Goal: Check status: Check status

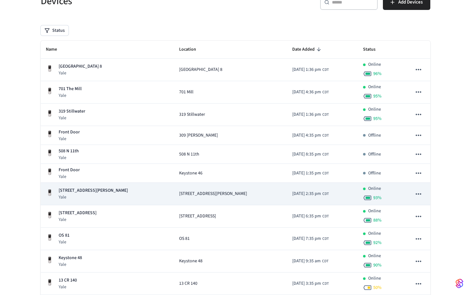
scroll to position [53, 0]
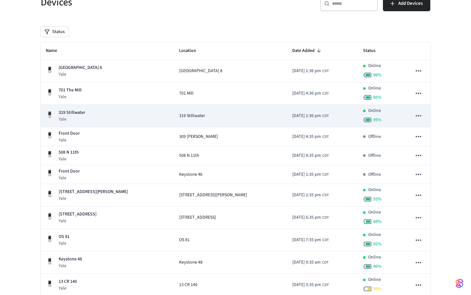
click at [326, 116] on td "2025/10/03 at 1:36 pm CDT" at bounding box center [322, 116] width 71 height 22
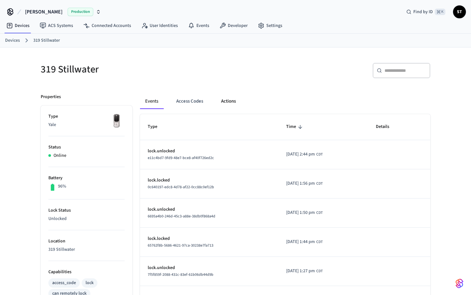
click at [222, 99] on button "Actions" at bounding box center [228, 101] width 25 height 15
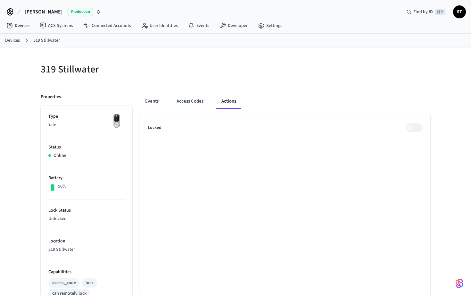
click at [402, 177] on ul "Locked" at bounding box center [285, 291] width 290 height 354
click at [201, 223] on ul "Locked" at bounding box center [285, 291] width 290 height 354
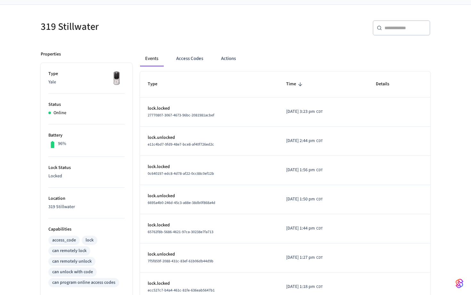
scroll to position [46, 0]
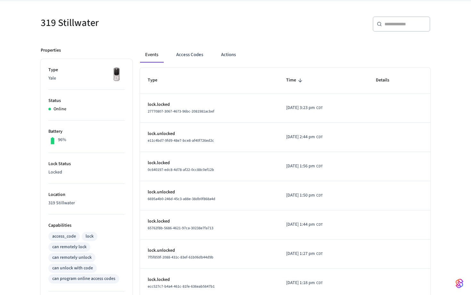
click at [57, 172] on p "Locked" at bounding box center [86, 172] width 76 height 7
click at [61, 164] on p "Lock Status" at bounding box center [86, 163] width 76 height 7
click at [231, 57] on button "Actions" at bounding box center [228, 54] width 25 height 15
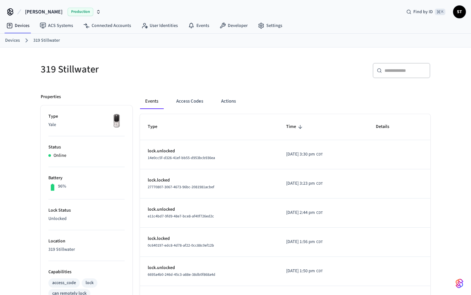
click at [62, 210] on p "Lock Status" at bounding box center [86, 210] width 76 height 7
click at [175, 72] on h5 "319 Stillwater" at bounding box center [136, 69] width 191 height 13
click at [210, 81] on div "319 Stillwater" at bounding box center [132, 69] width 199 height 28
click at [107, 208] on p "Lock Status" at bounding box center [86, 210] width 76 height 7
click at [146, 86] on div "Events Access Codes Actions Type Time Details lock.unlocked 14e0cc5f-d326-41ef-…" at bounding box center [281, 277] width 298 height 383
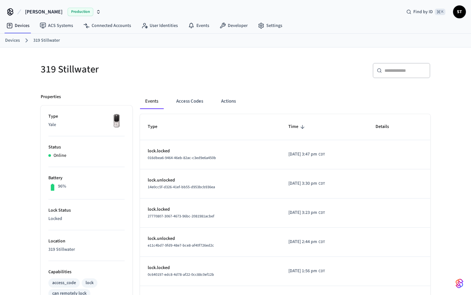
click at [115, 90] on div "Properties Type Yale Status Online Battery 96% Lock Status Locked Location 319 …" at bounding box center [82, 277] width 99 height 383
click at [133, 77] on div "319 Stillwater" at bounding box center [132, 69] width 199 height 28
click at [136, 68] on h5 "319 Stillwater" at bounding box center [136, 69] width 191 height 13
click at [131, 72] on h5 "319 Stillwater" at bounding box center [136, 69] width 191 height 13
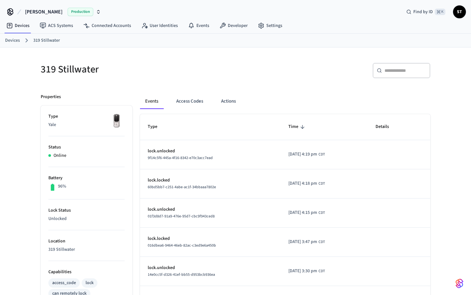
click at [105, 96] on div "Properties" at bounding box center [87, 97] width 92 height 7
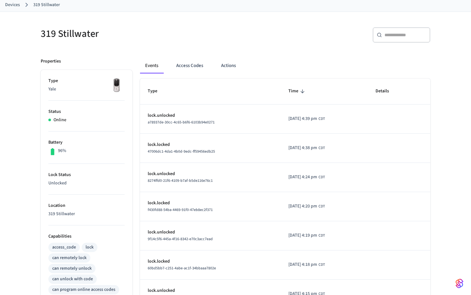
scroll to position [39, 0]
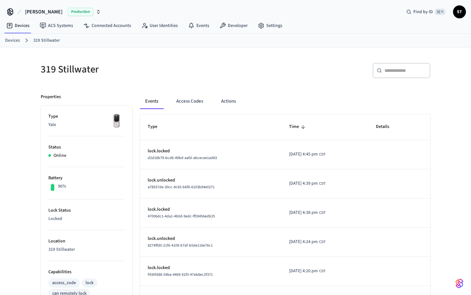
click at [137, 90] on div "Events Access Codes Actions Type Time Details lock.locked d2d18b79-bcd6-49bd-aa…" at bounding box center [281, 277] width 298 height 383
